Goal: Navigation & Orientation: Find specific page/section

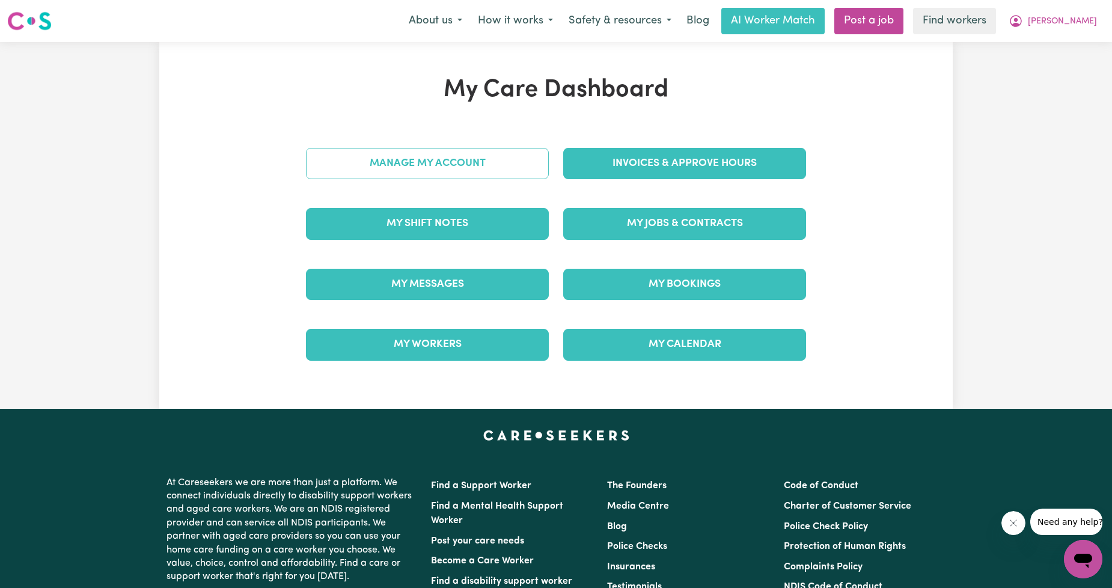
click at [486, 158] on link "Manage My Account" at bounding box center [427, 163] width 243 height 31
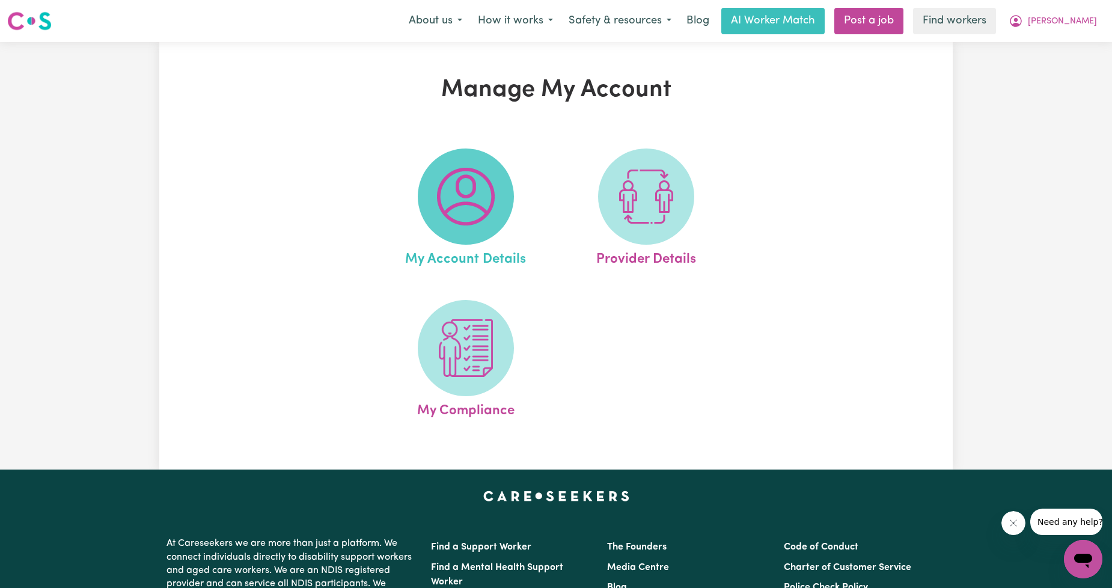
click at [489, 216] on img at bounding box center [466, 197] width 58 height 58
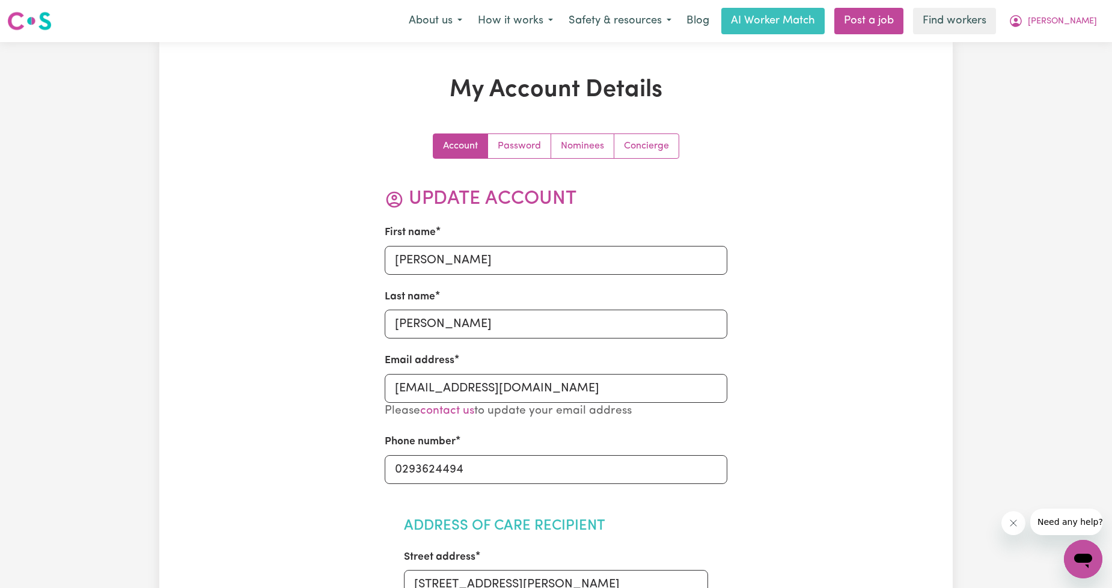
click at [678, 137] on div "Account Password Nominees Concierge" at bounding box center [556, 145] width 246 height 25
click at [667, 139] on link "Concierge" at bounding box center [646, 146] width 64 height 24
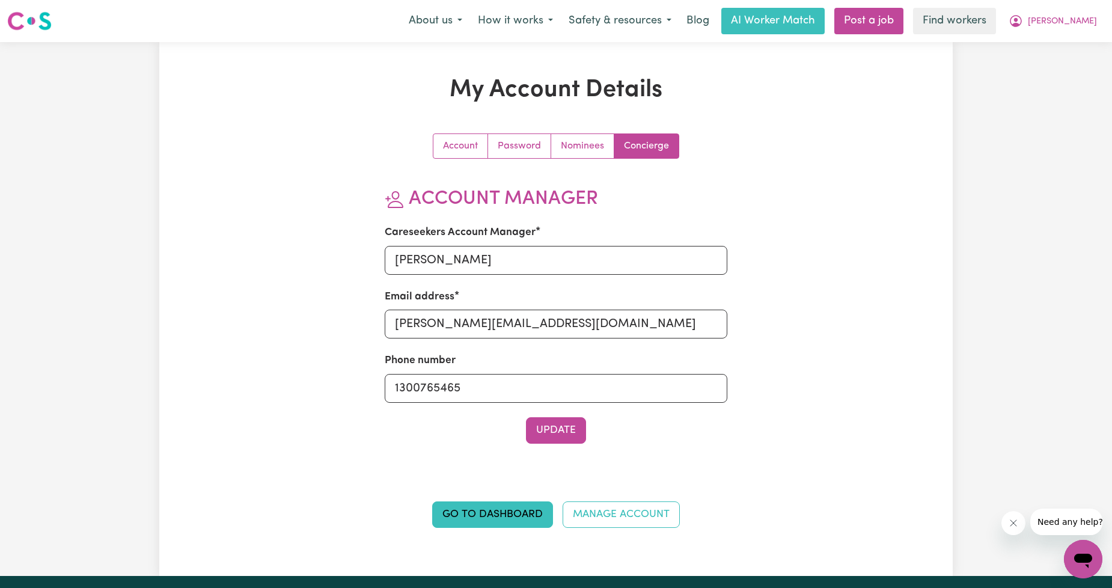
click at [920, 153] on div "My Account Details Account Password Nominees Concierge Account Manager Careseek…" at bounding box center [555, 309] width 793 height 466
click at [1023, 17] on icon "My Account" at bounding box center [1016, 21] width 14 height 14
click at [1028, 42] on link "My Dashboard" at bounding box center [1056, 46] width 95 height 23
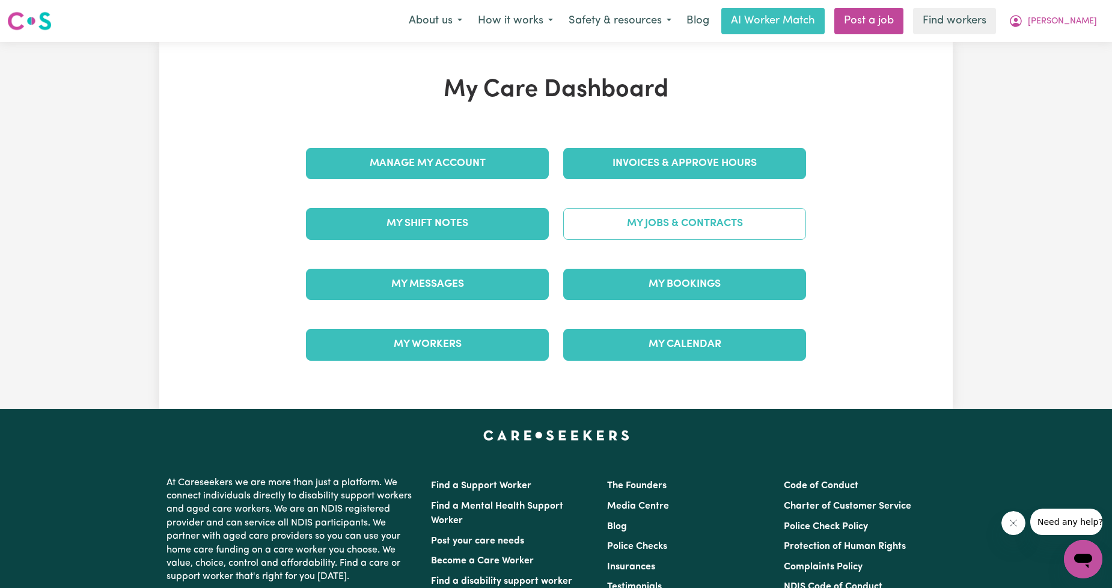
click at [712, 215] on link "My Jobs & Contracts" at bounding box center [684, 223] width 243 height 31
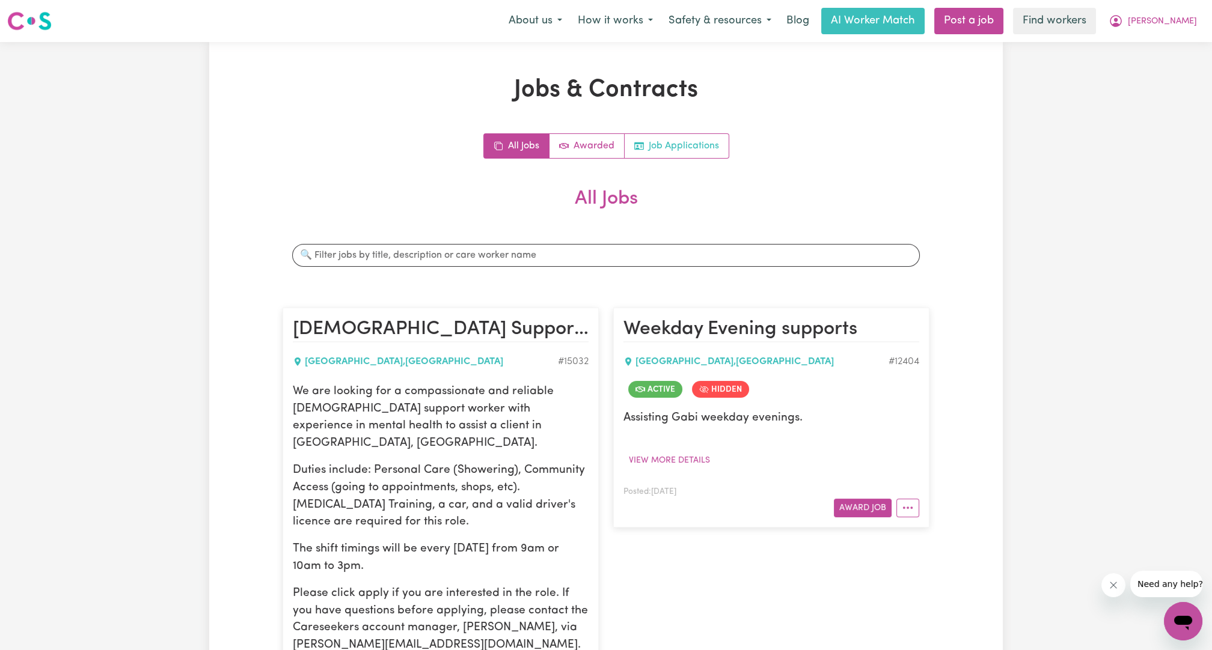
click at [691, 153] on link "Job Applications" at bounding box center [676, 146] width 104 height 24
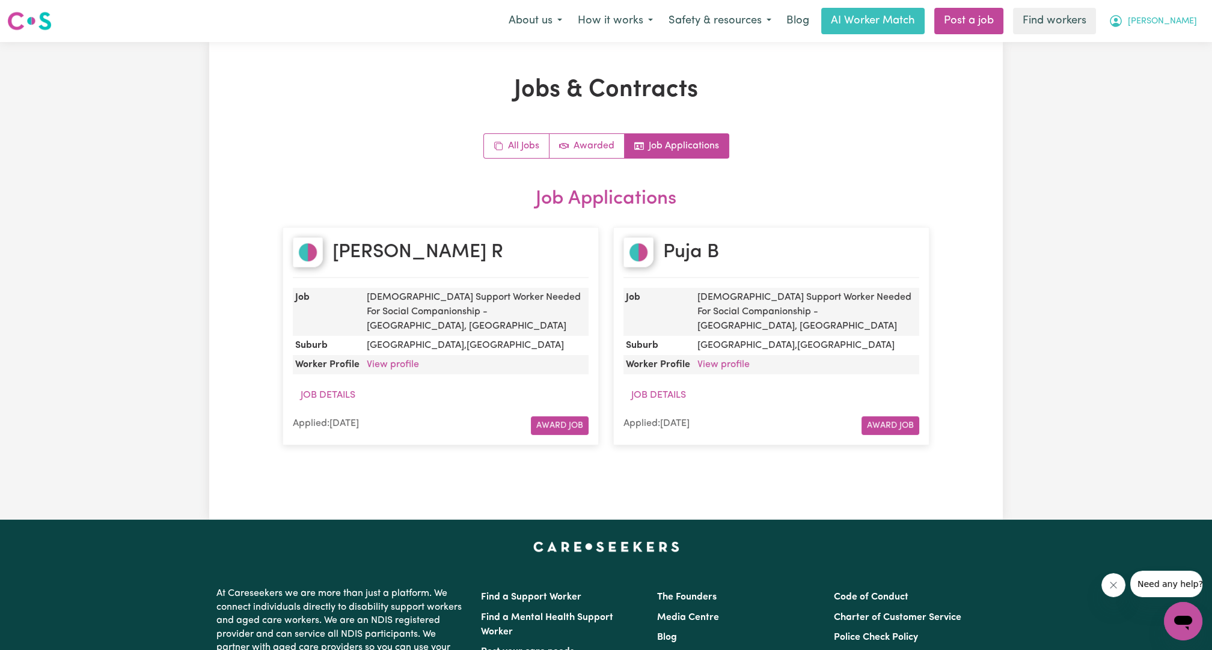
click at [1111, 29] on button "[PERSON_NAME]" at bounding box center [1152, 20] width 104 height 25
click at [1111, 52] on link "My Dashboard" at bounding box center [1156, 46] width 95 height 23
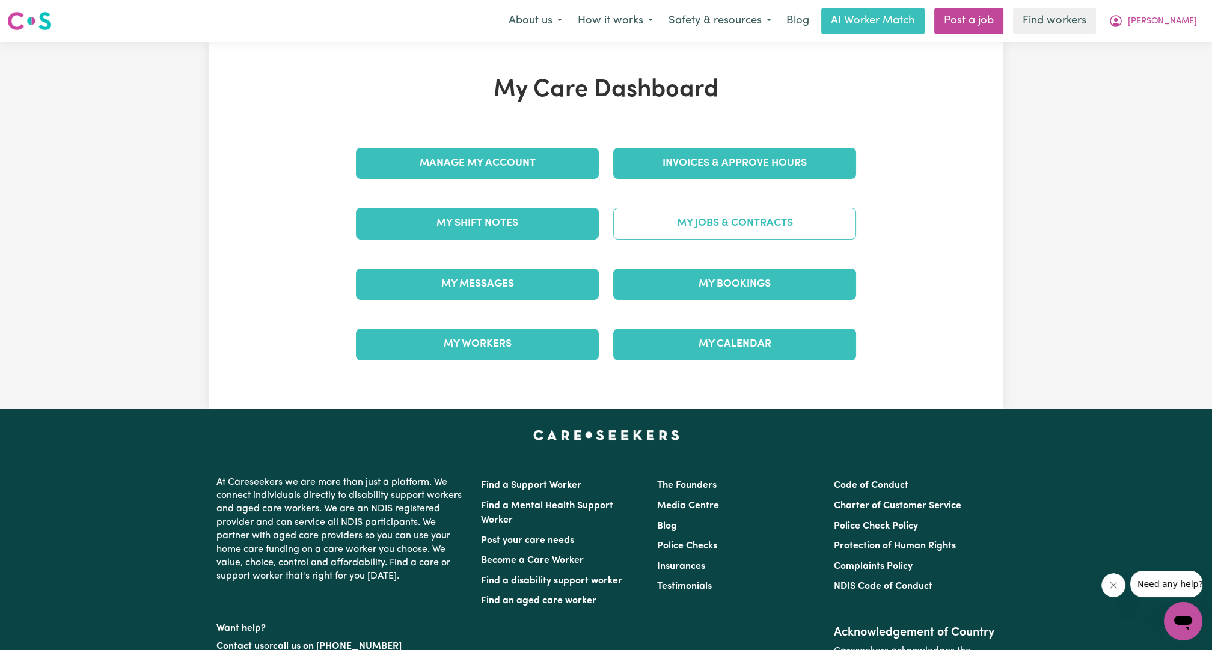
click at [697, 222] on link "My Jobs & Contracts" at bounding box center [734, 223] width 243 height 31
